Goal: Task Accomplishment & Management: Manage account settings

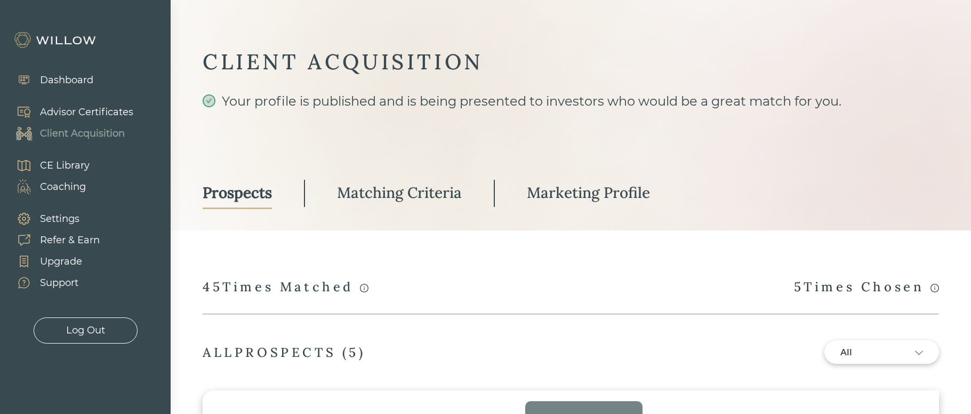
select select "3"
select select "7"
select select "2"
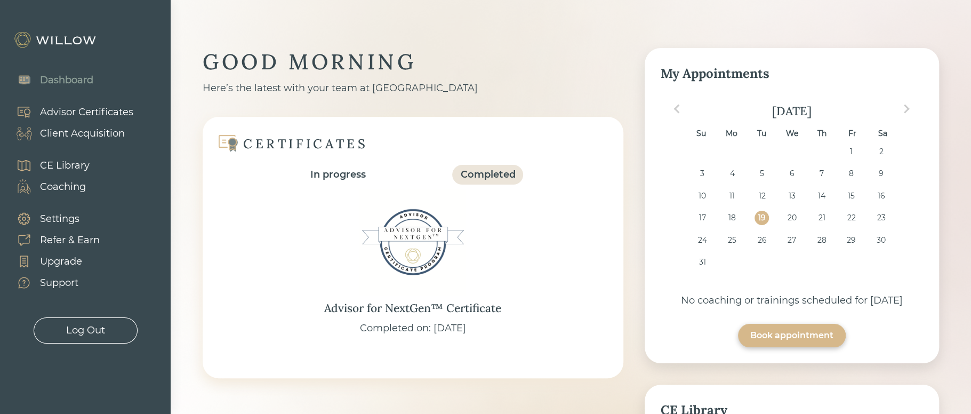
click at [97, 130] on div "Client Acquisition" at bounding box center [82, 133] width 85 height 14
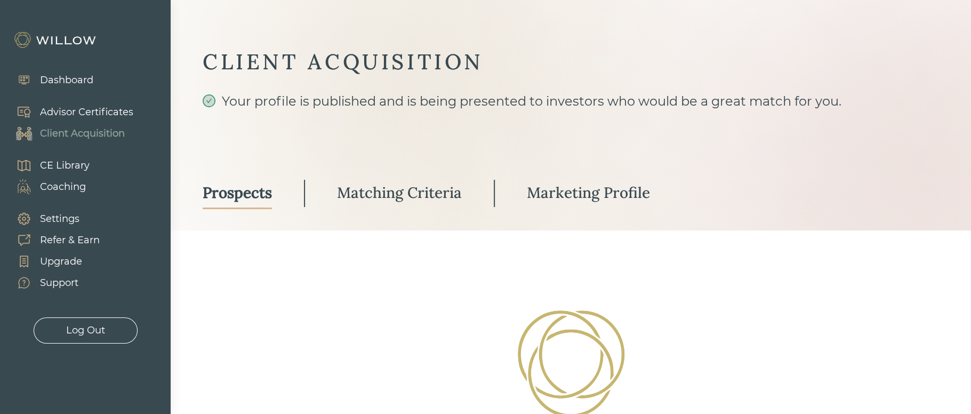
select select "3"
select select "7"
select select "2"
